Goal: Information Seeking & Learning: Check status

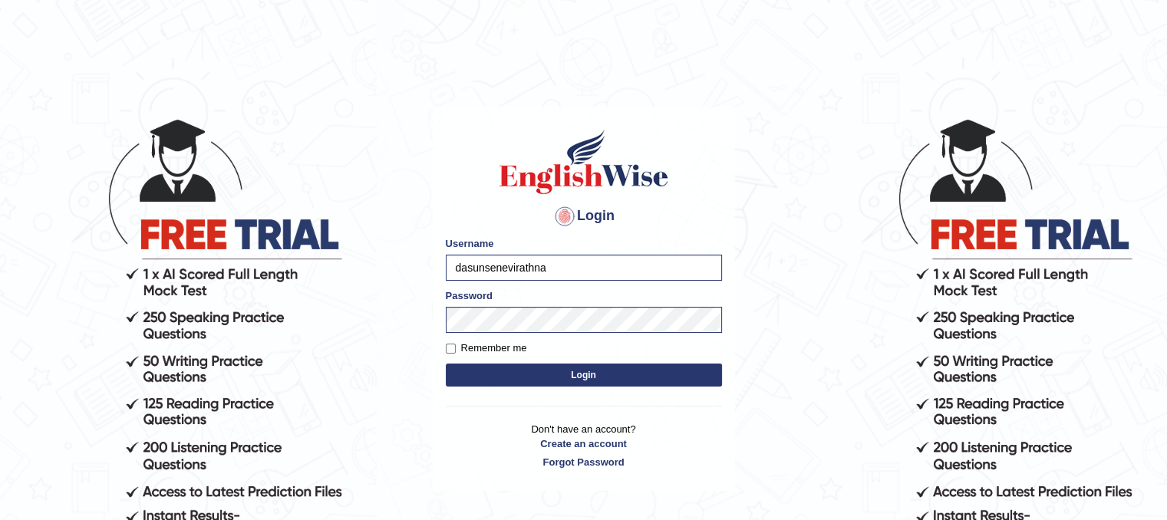
click at [537, 375] on button "Login" at bounding box center [584, 375] width 276 height 23
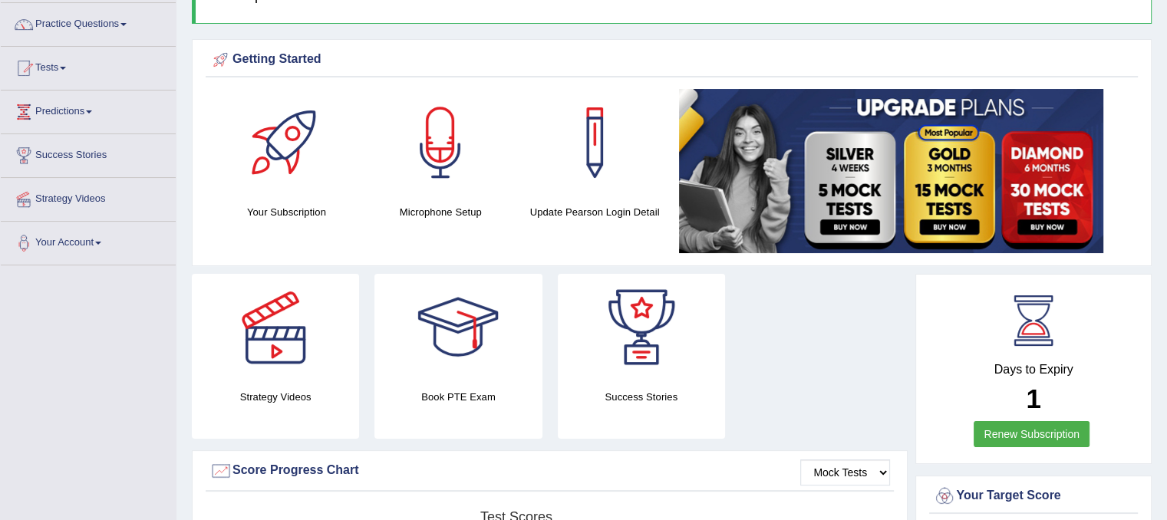
scroll to position [250, 0]
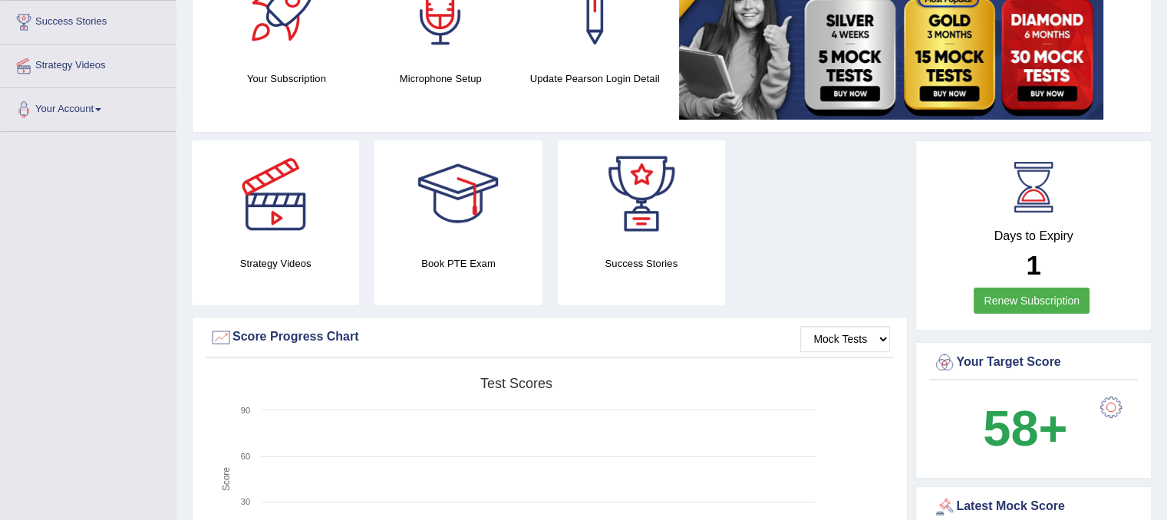
click at [998, 295] on link "Renew Subscription" at bounding box center [1032, 301] width 116 height 26
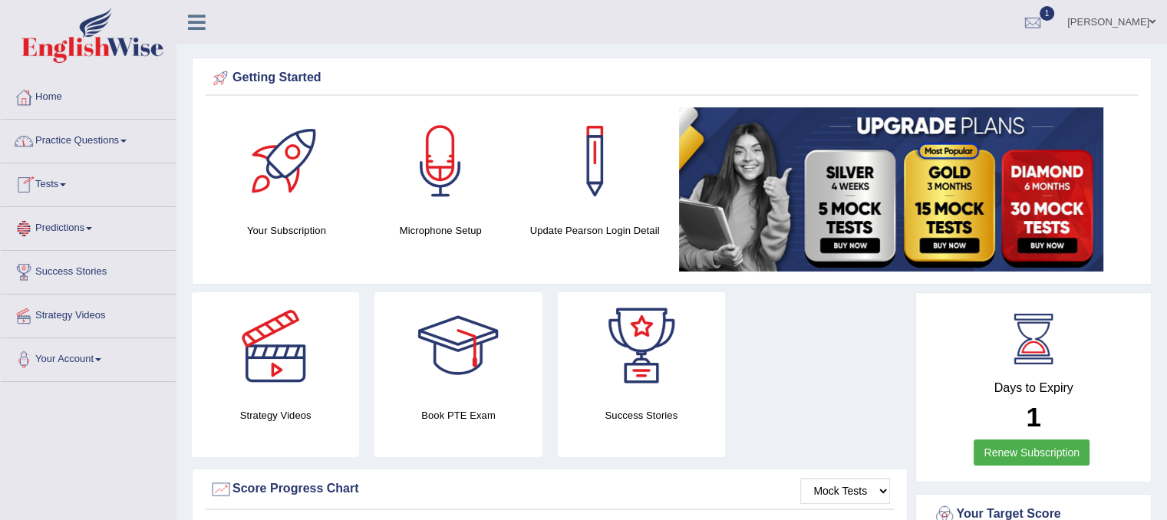
click at [68, 186] on link "Tests" at bounding box center [88, 182] width 175 height 38
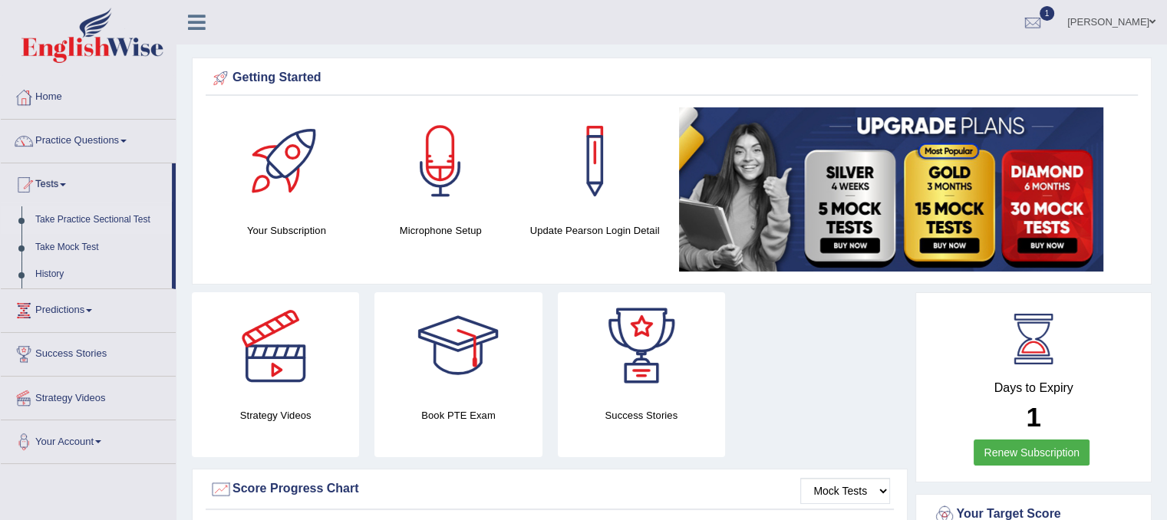
click at [78, 219] on link "Take Practice Sectional Test" at bounding box center [100, 220] width 144 height 28
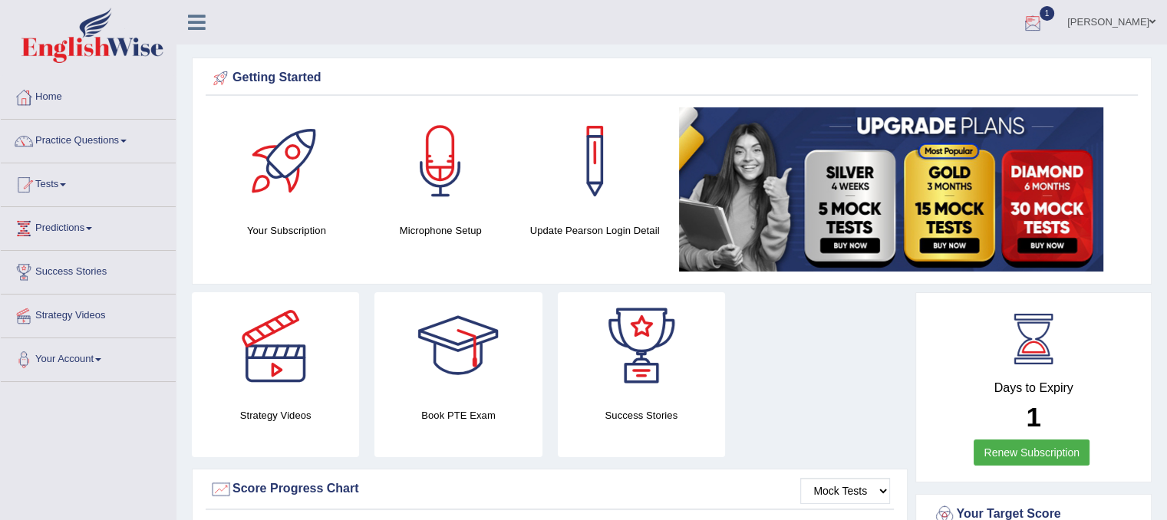
click at [1029, 16] on div at bounding box center [1033, 23] width 23 height 23
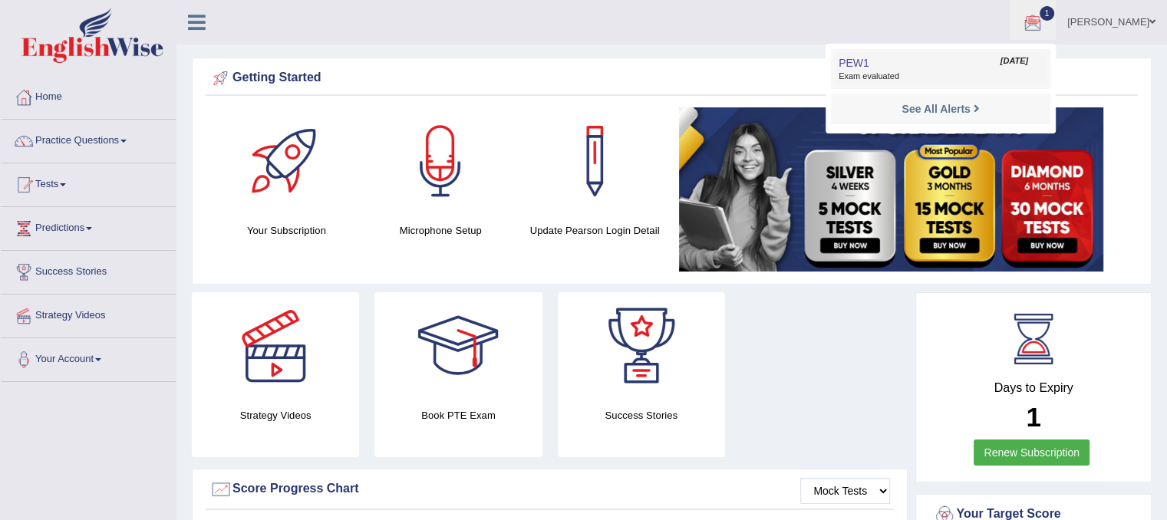
click at [921, 68] on link "PEW1 Aug 23, 2025 Exam evaluated" at bounding box center [941, 69] width 212 height 32
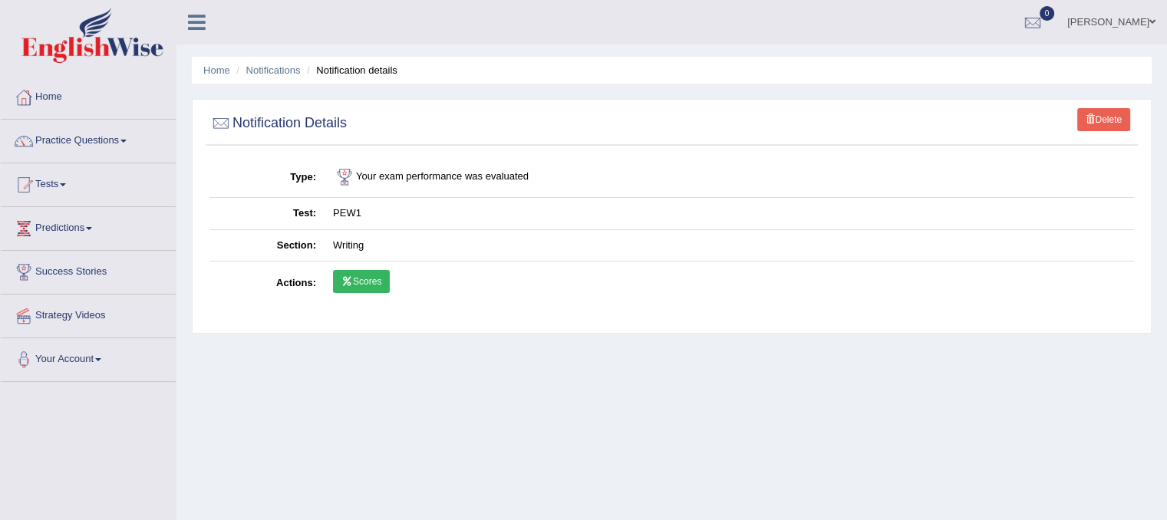
click at [361, 277] on link "Scores" at bounding box center [361, 281] width 57 height 23
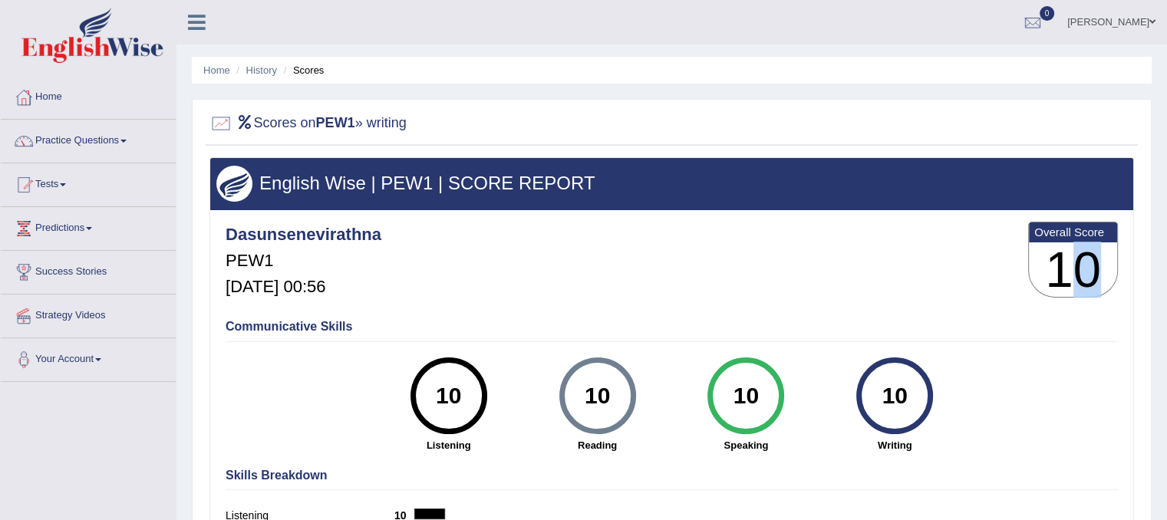
drag, startPoint x: 1099, startPoint y: 268, endPoint x: 1065, endPoint y: 274, distance: 34.3
click at [1065, 274] on h3 "10" at bounding box center [1073, 270] width 88 height 55
click at [1030, 283] on h3 "10" at bounding box center [1073, 270] width 88 height 55
click at [272, 116] on h2 "Scores on PEW1 » writing" at bounding box center [308, 123] width 197 height 23
click at [215, 128] on div at bounding box center [221, 123] width 23 height 23
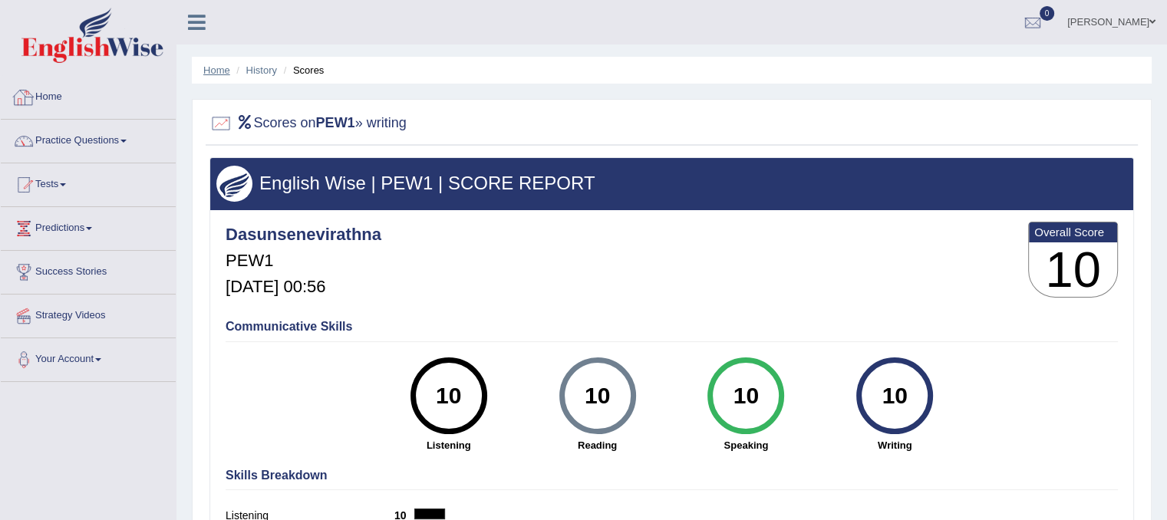
click at [209, 78] on ul "Home History Scores" at bounding box center [672, 70] width 960 height 27
click at [211, 73] on link "Home" at bounding box center [216, 70] width 27 height 12
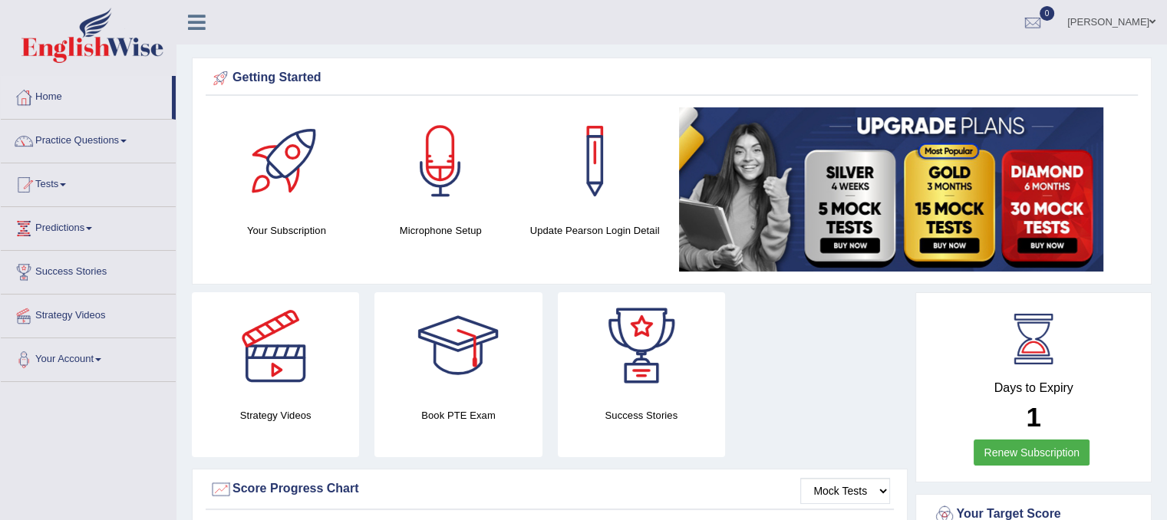
click at [1124, 24] on link "[PERSON_NAME]" at bounding box center [1111, 20] width 111 height 40
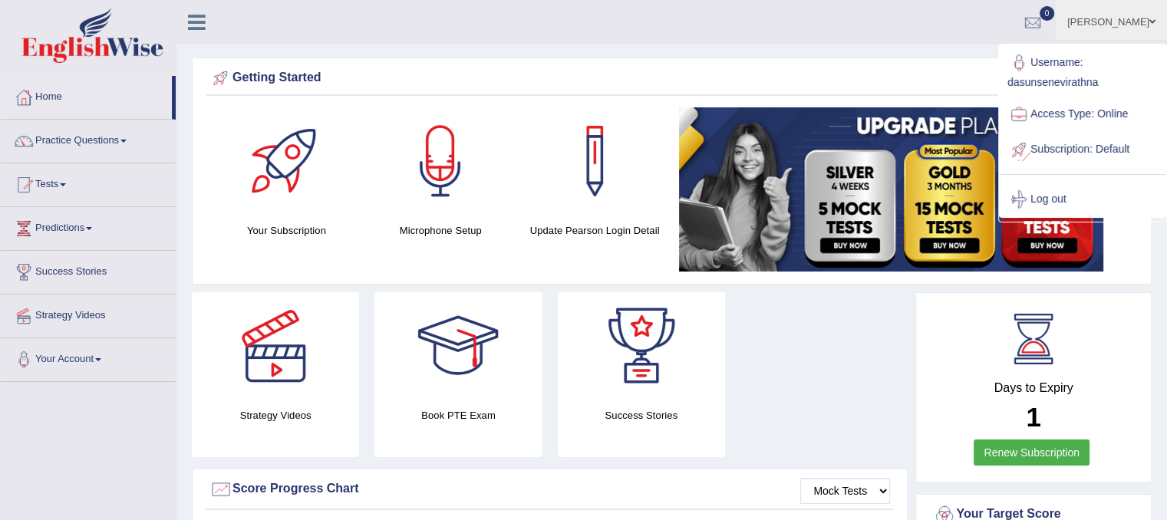
click at [829, 74] on div "Getting Started" at bounding box center [672, 78] width 925 height 23
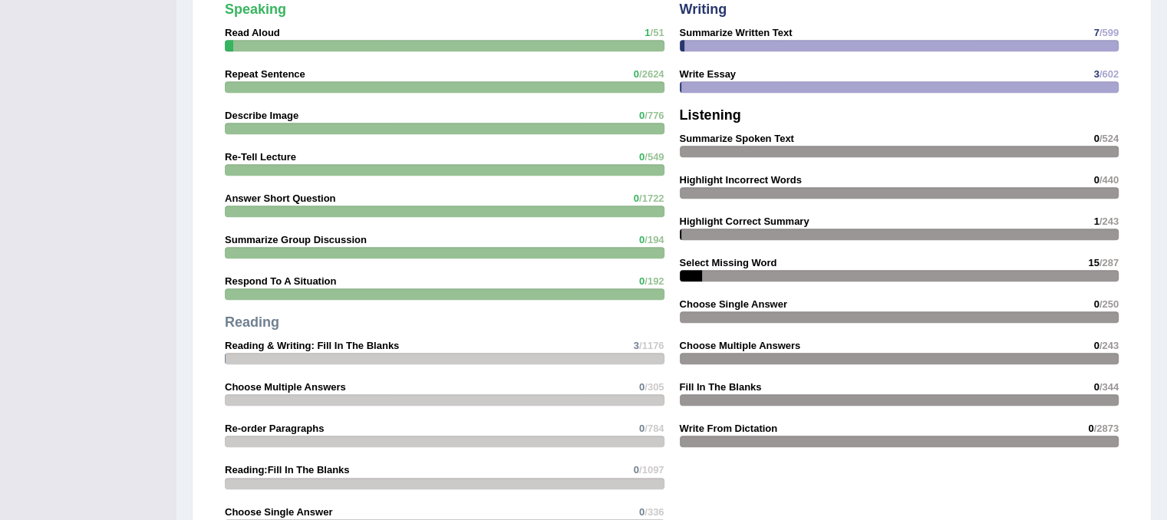
scroll to position [1706, 0]
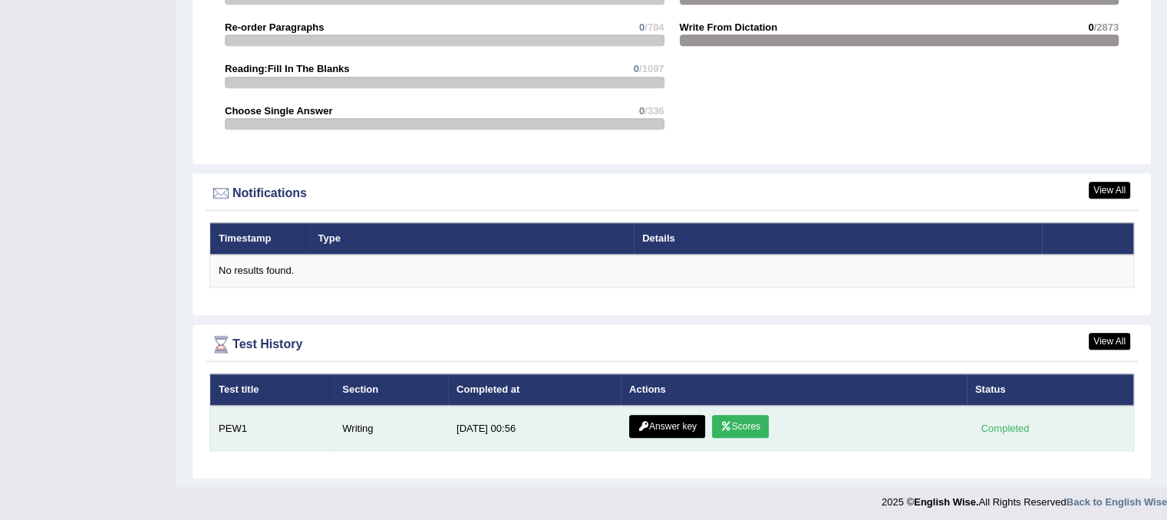
click at [660, 420] on link "Answer key" at bounding box center [667, 426] width 76 height 23
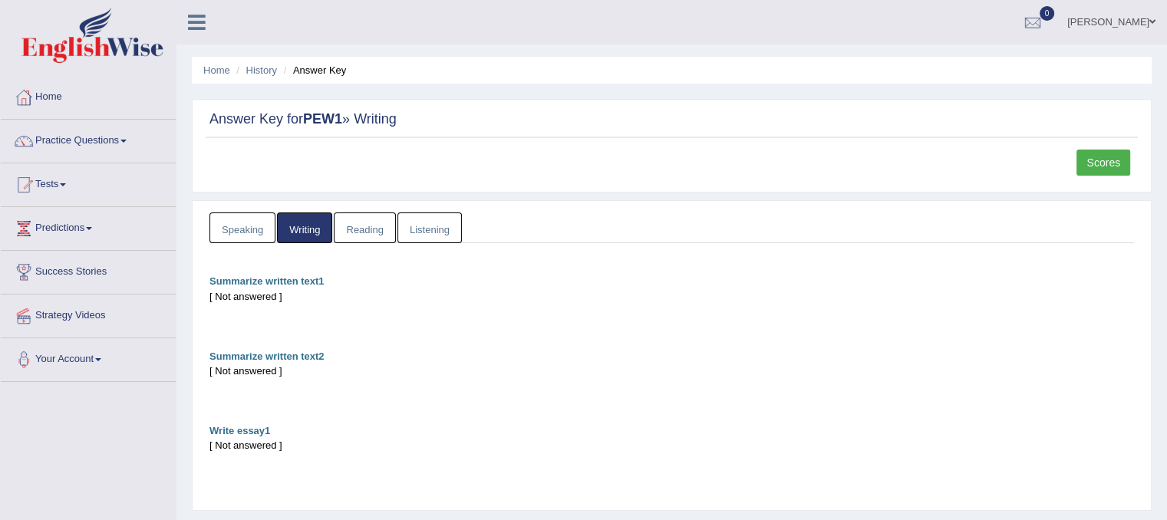
click at [1115, 150] on link "Scores" at bounding box center [1104, 163] width 54 height 26
click at [261, 231] on link "Speaking" at bounding box center [243, 228] width 66 height 31
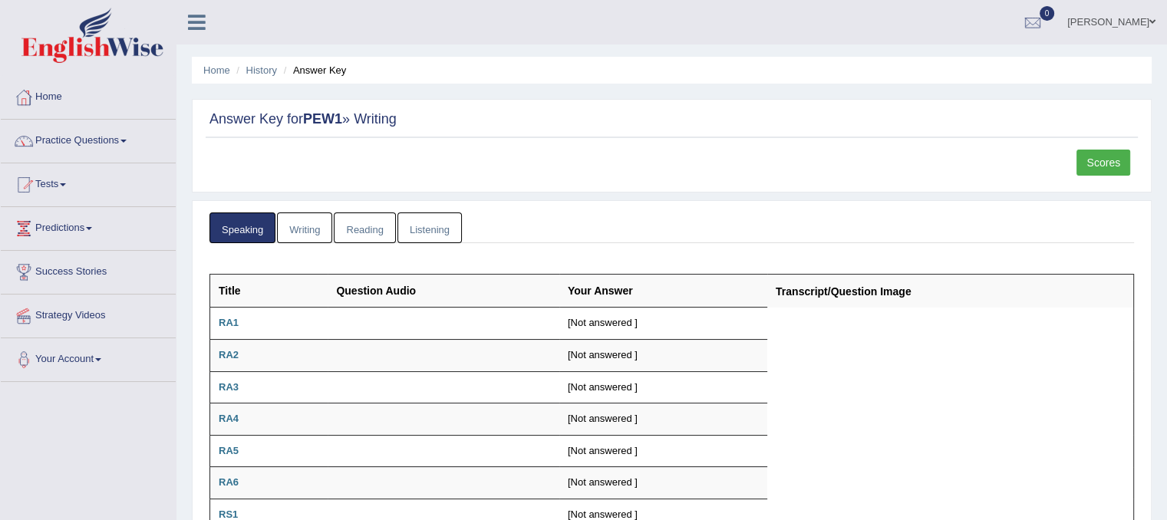
click at [316, 231] on link "Writing" at bounding box center [304, 228] width 55 height 31
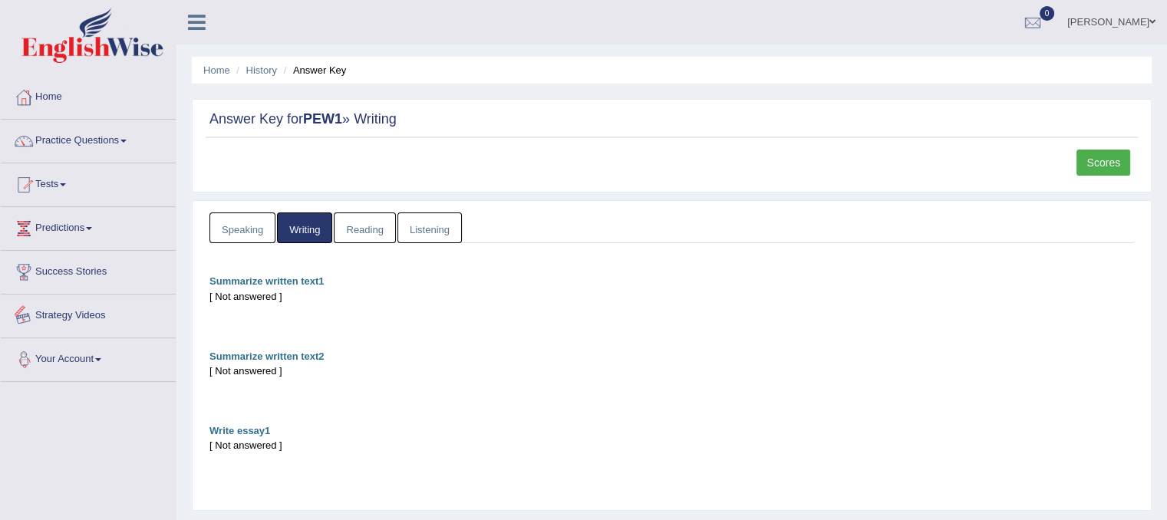
click at [77, 356] on link "Your Account" at bounding box center [88, 357] width 175 height 38
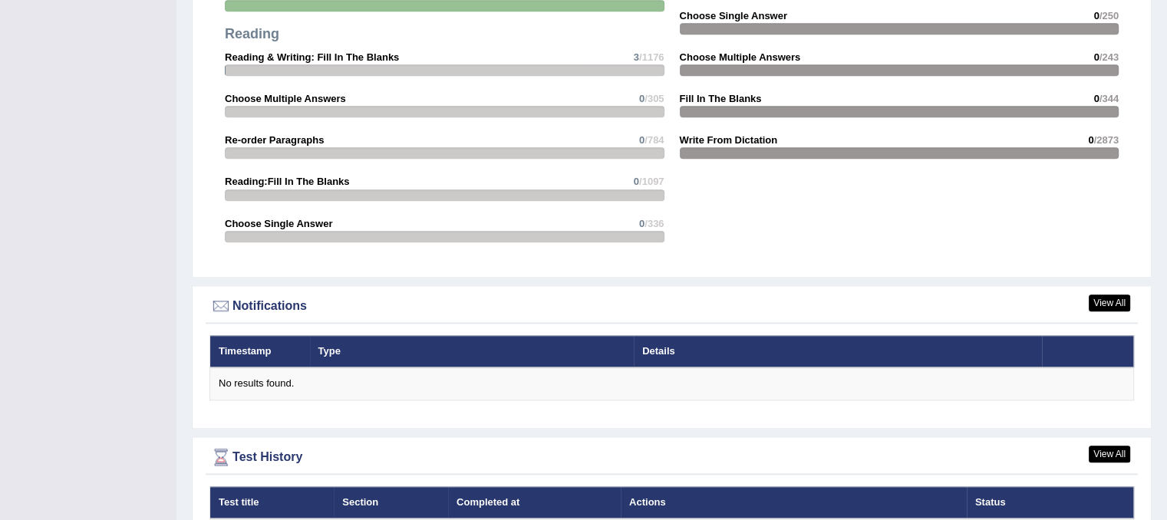
scroll to position [1706, 0]
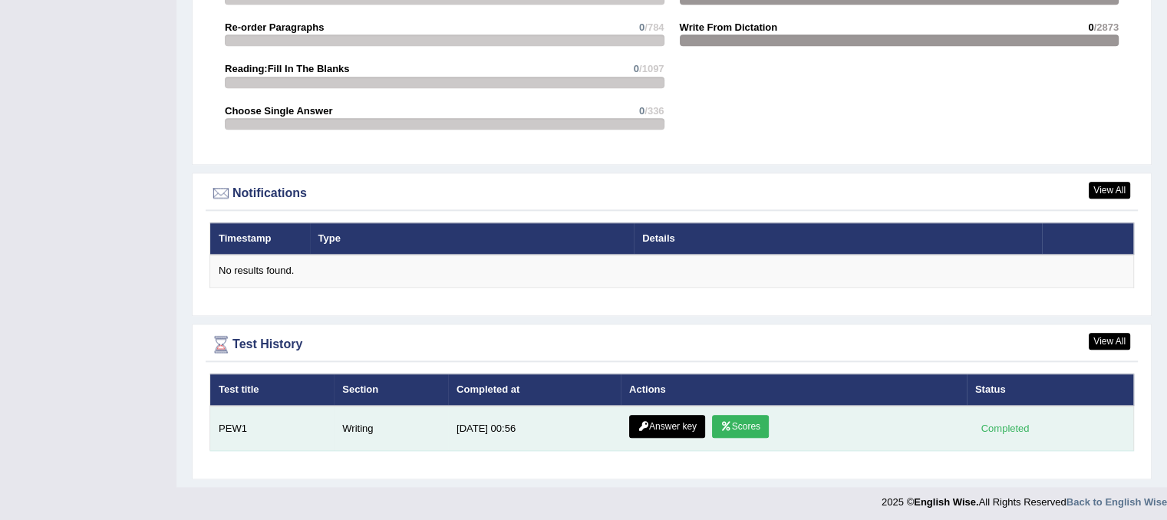
click at [1001, 424] on div "Completed" at bounding box center [1005, 429] width 60 height 16
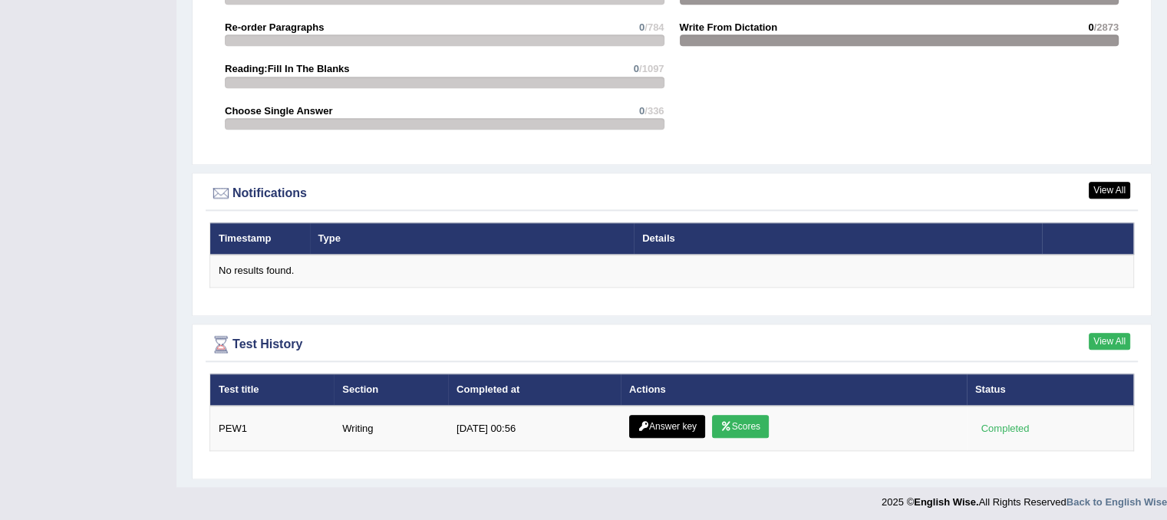
click at [1111, 333] on link "View All" at bounding box center [1109, 341] width 41 height 17
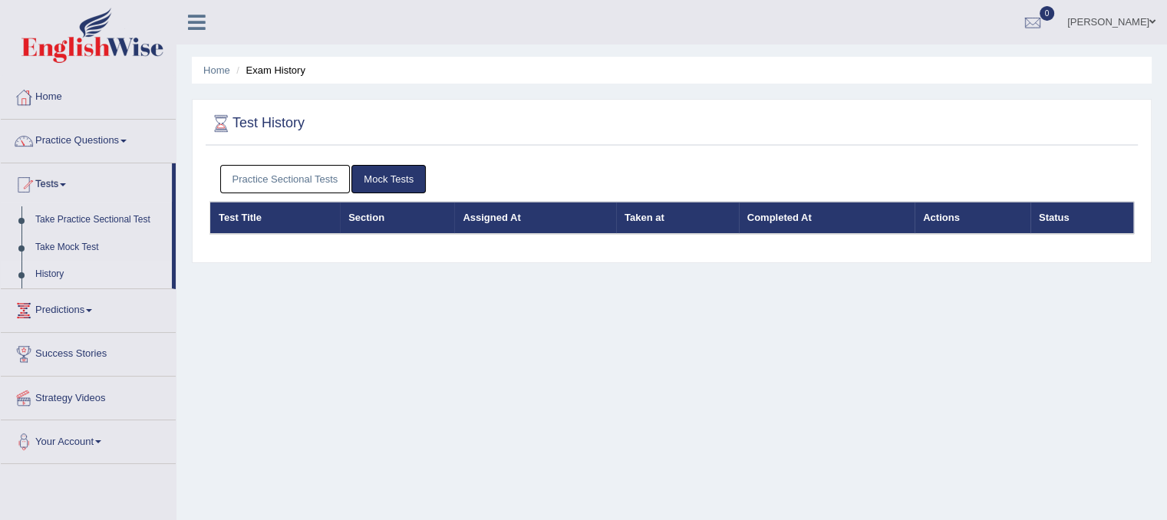
click at [402, 173] on link "Mock Tests" at bounding box center [389, 179] width 74 height 28
click at [394, 171] on link "Mock Tests" at bounding box center [389, 179] width 74 height 28
click at [322, 171] on link "Practice Sectional Tests" at bounding box center [285, 179] width 130 height 28
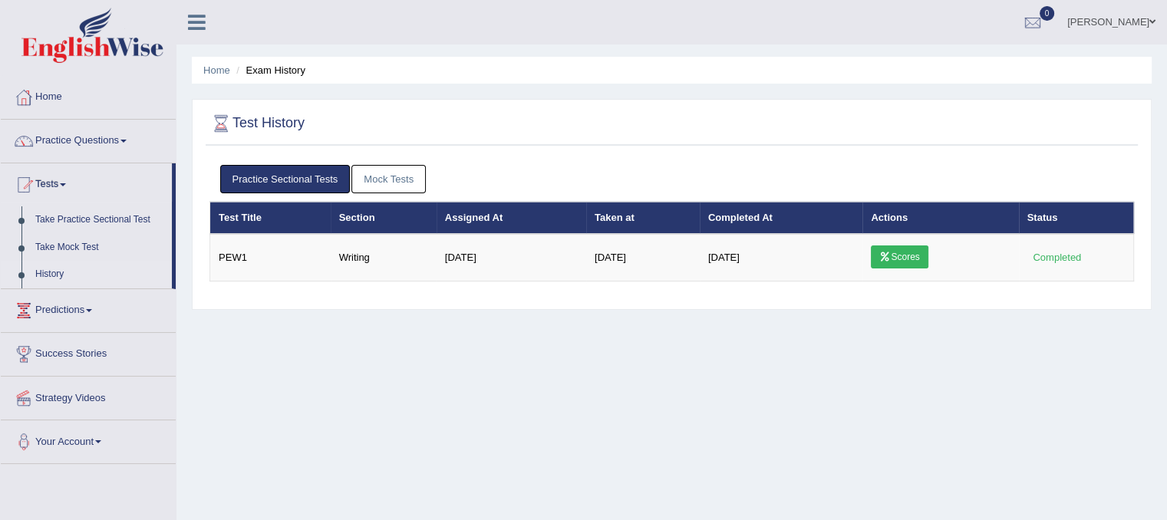
click at [390, 176] on link "Mock Tests" at bounding box center [389, 179] width 74 height 28
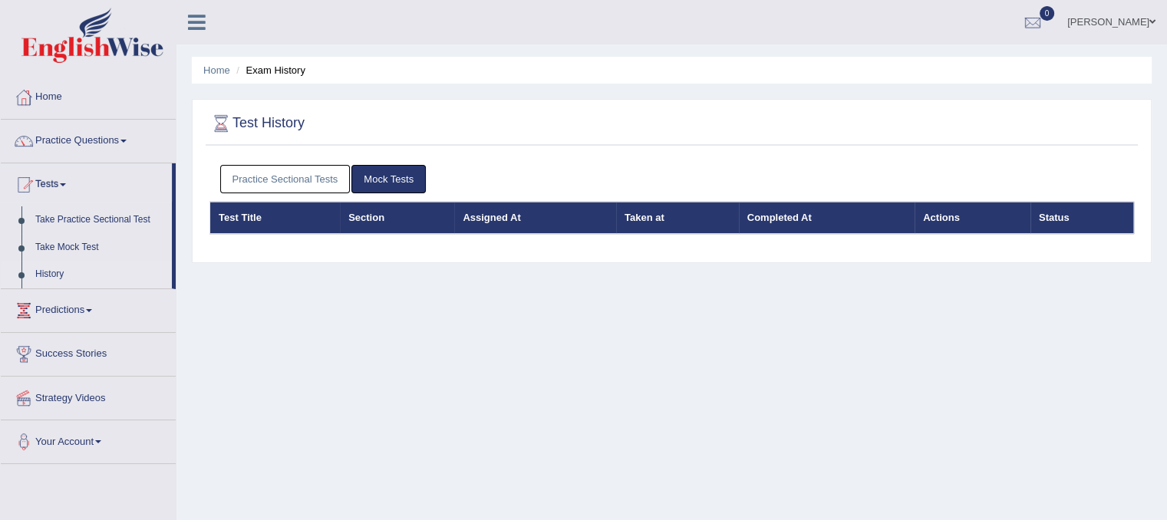
click at [322, 180] on link "Practice Sectional Tests" at bounding box center [285, 179] width 130 height 28
